Goal: Information Seeking & Learning: Learn about a topic

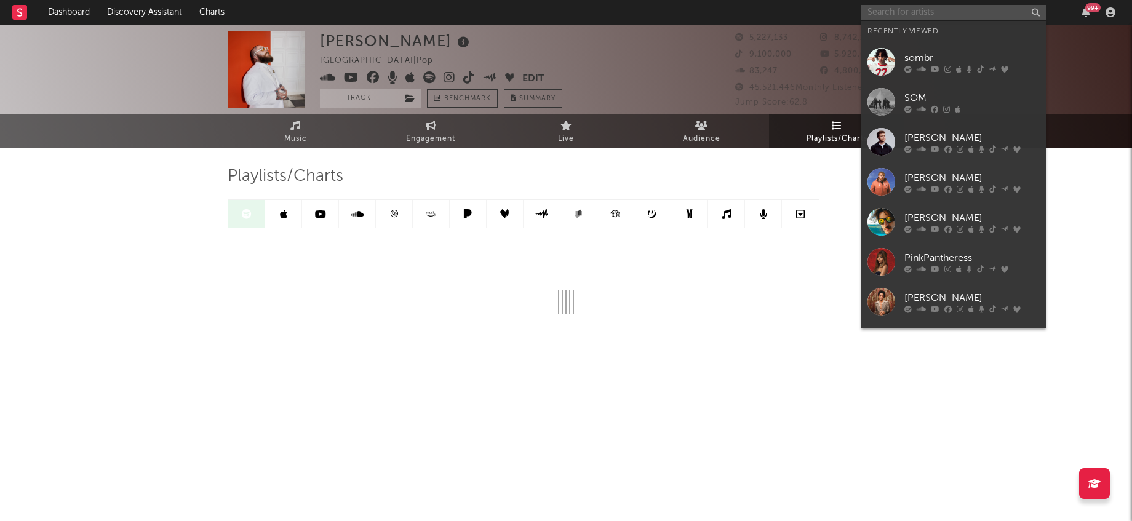
click at [905, 9] on input "text" at bounding box center [953, 12] width 185 height 15
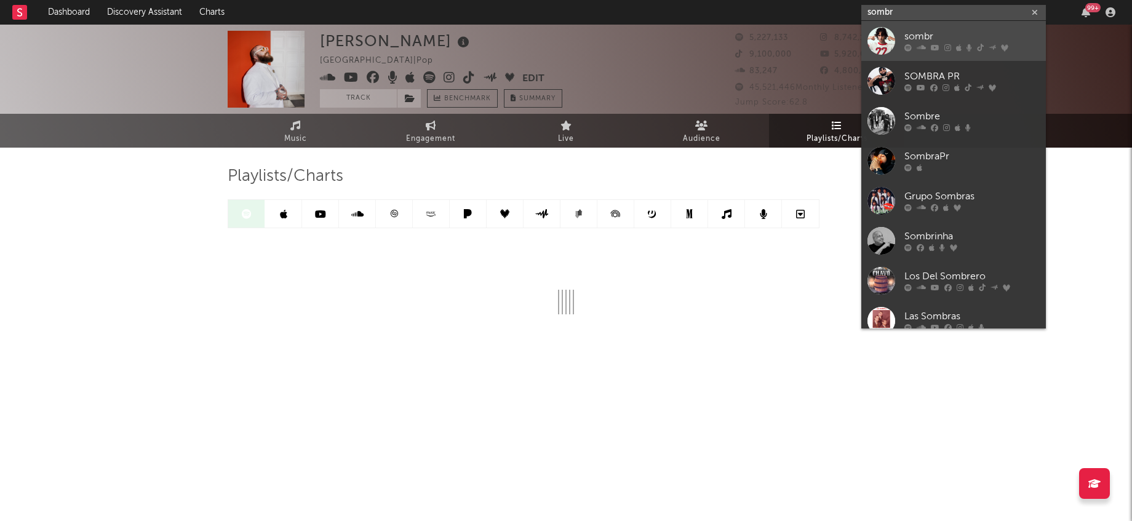
type input "sombr"
click at [958, 36] on div "sombr" at bounding box center [972, 37] width 135 height 15
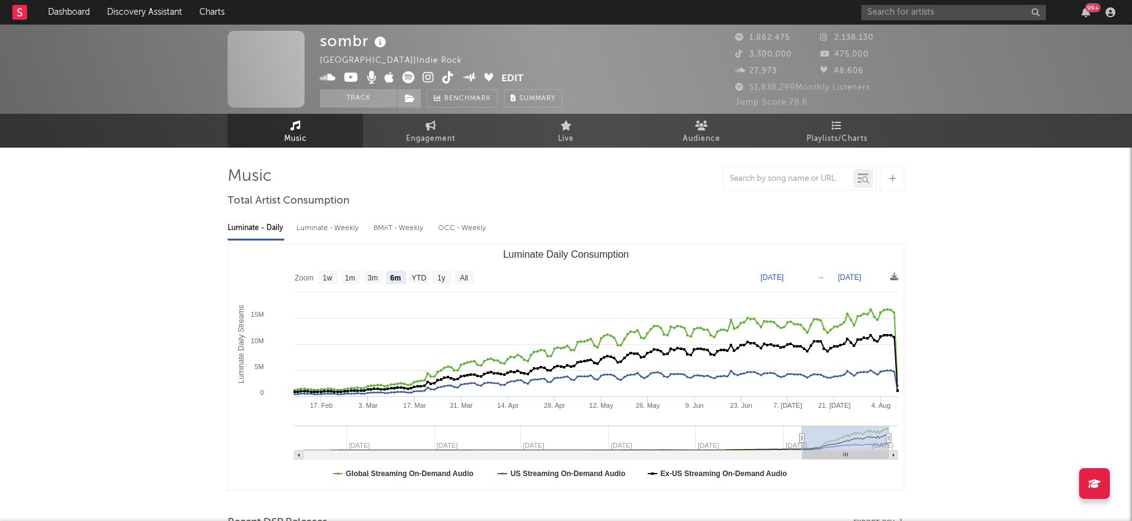
select select "6m"
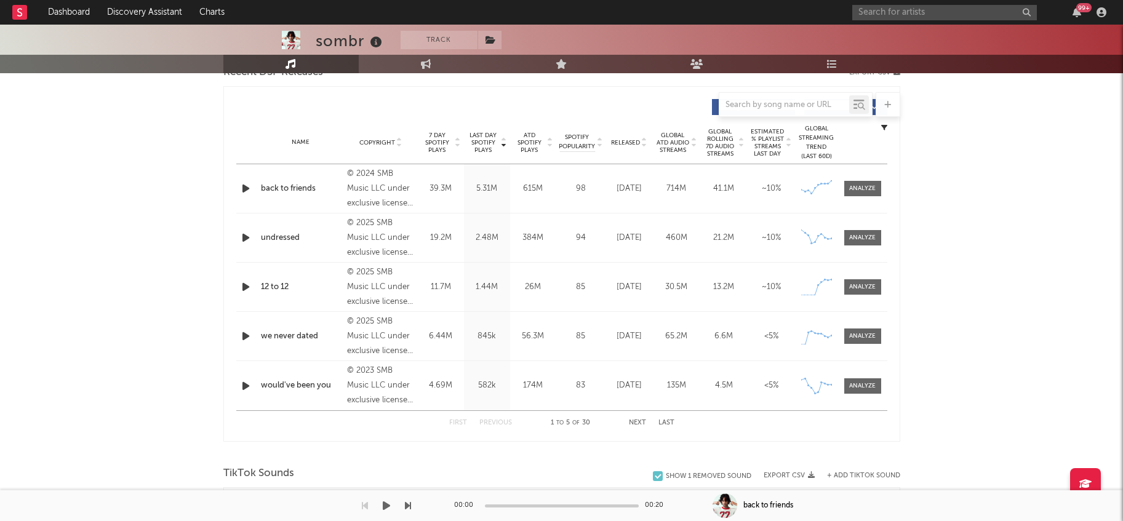
scroll to position [668, 0]
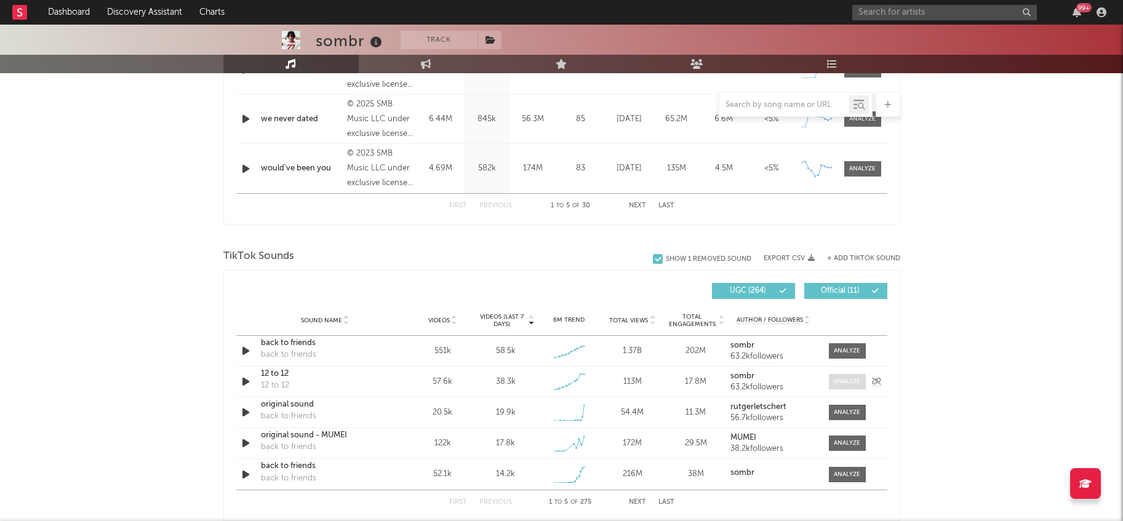
click at [848, 384] on div at bounding box center [847, 381] width 26 height 9
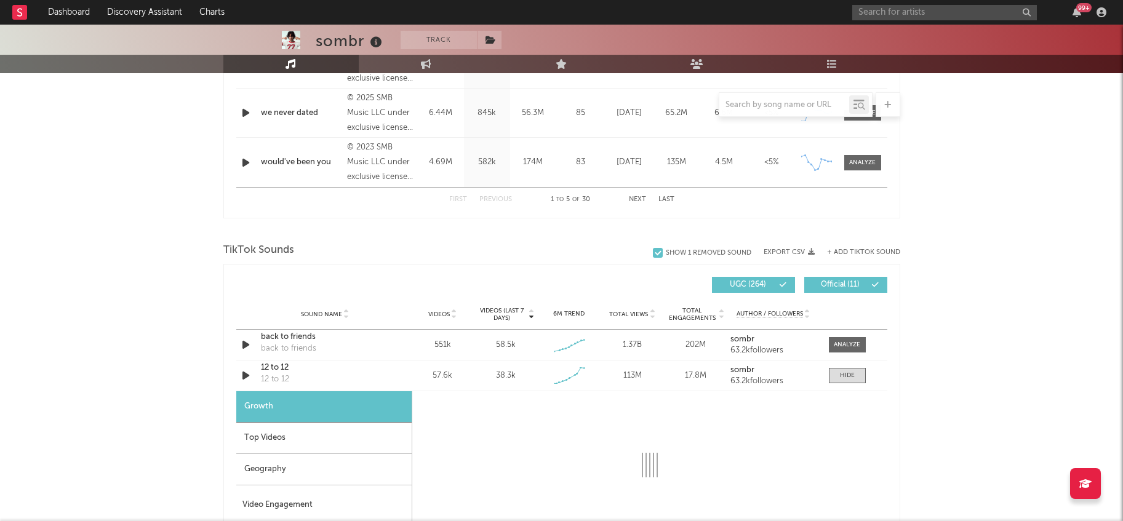
scroll to position [868, 0]
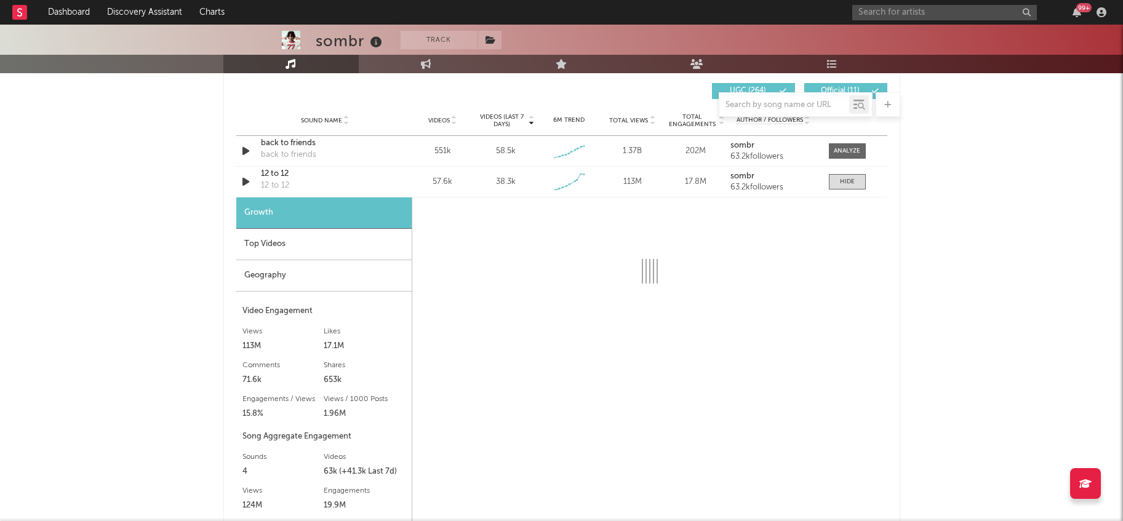
select select "1w"
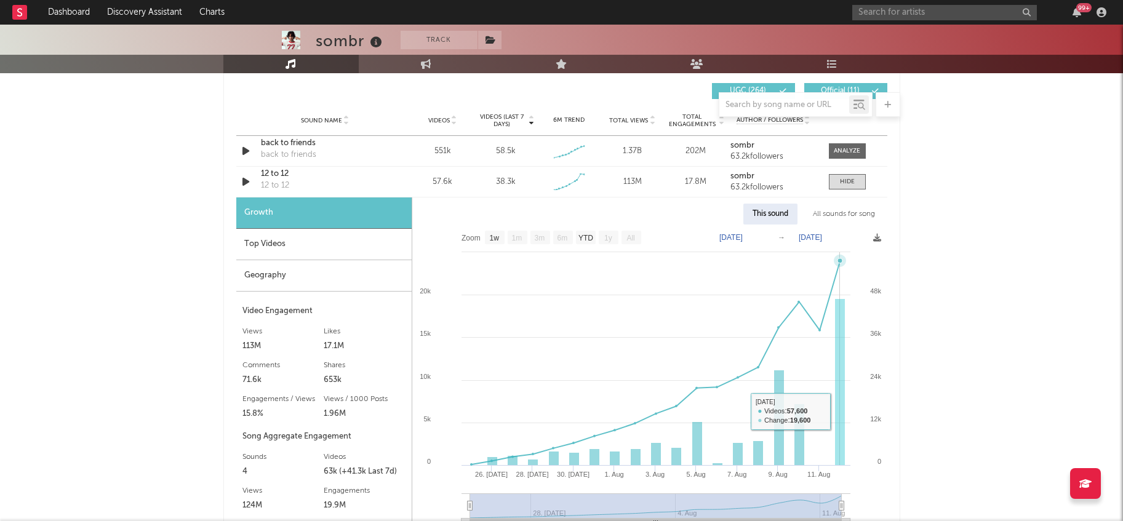
click at [845, 410] on rect at bounding box center [649, 380] width 475 height 311
click at [356, 250] on div "Top Videos" at bounding box center [323, 244] width 175 height 31
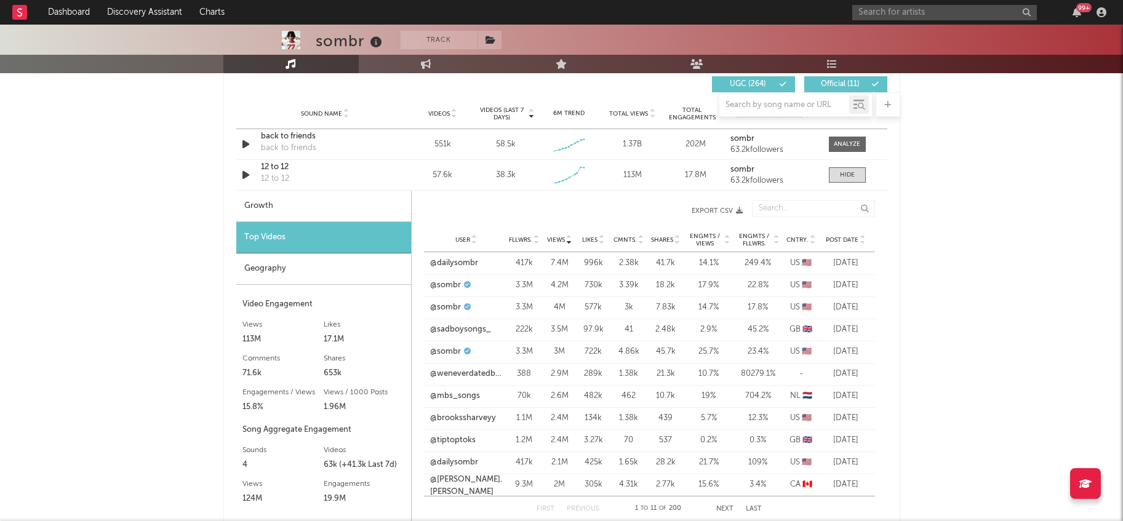
scroll to position [888, 0]
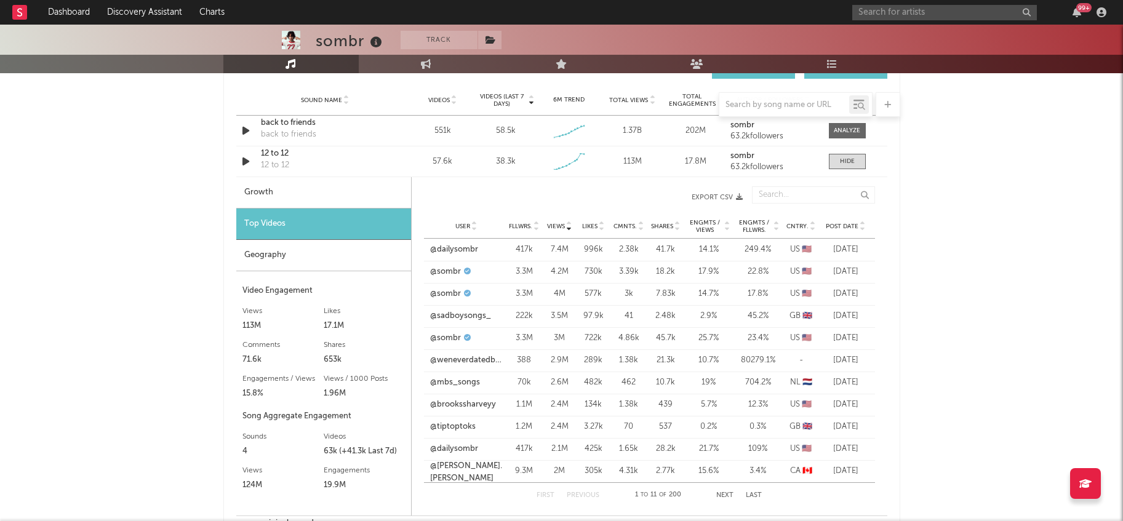
click at [322, 254] on div "Geography" at bounding box center [323, 255] width 175 height 31
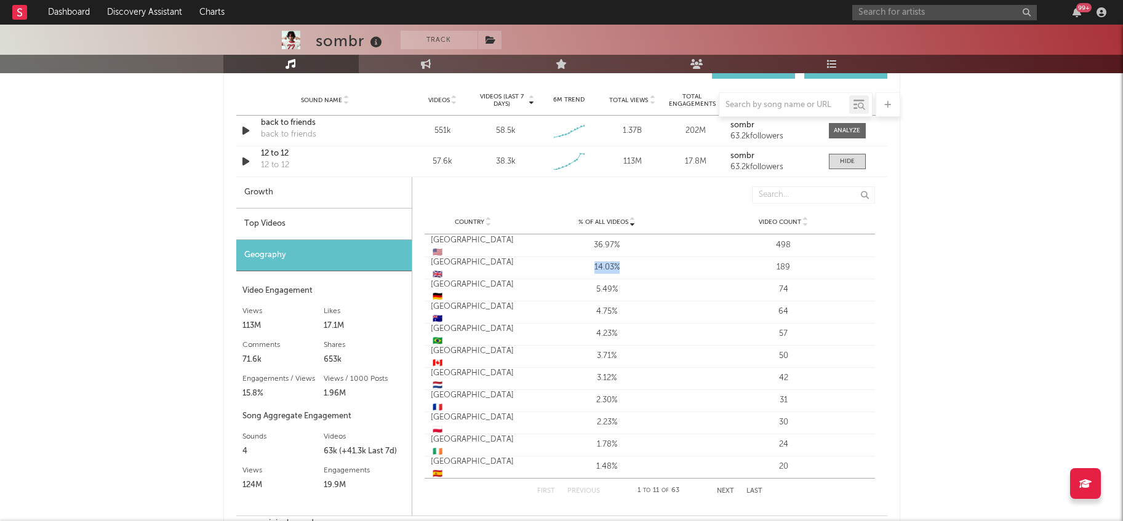
drag, startPoint x: 610, startPoint y: 270, endPoint x: 566, endPoint y: 270, distance: 44.3
click at [566, 270] on div "14.03%" at bounding box center [607, 268] width 170 height 12
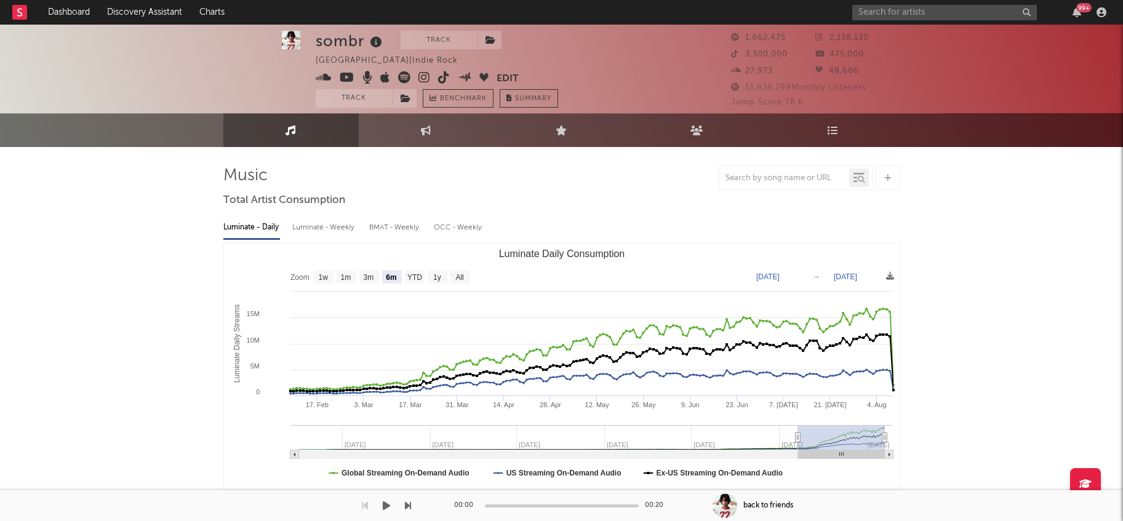
scroll to position [0, 0]
